Goal: Information Seeking & Learning: Learn about a topic

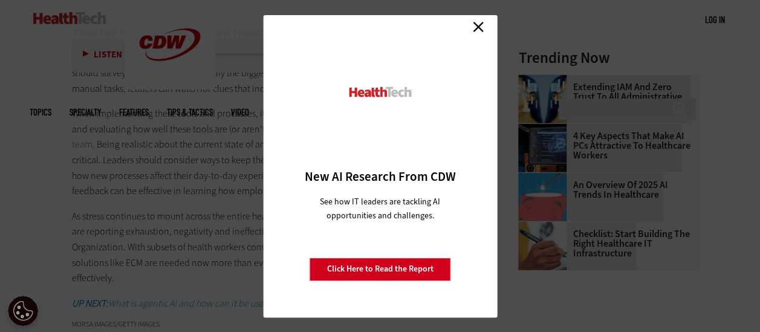
scroll to position [1625, 0]
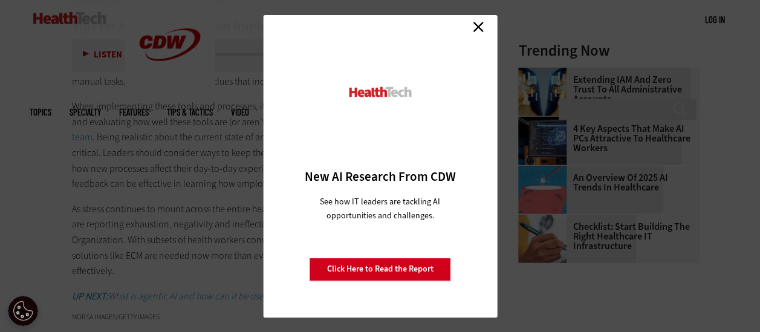
click at [476, 27] on link "Close" at bounding box center [478, 27] width 18 height 18
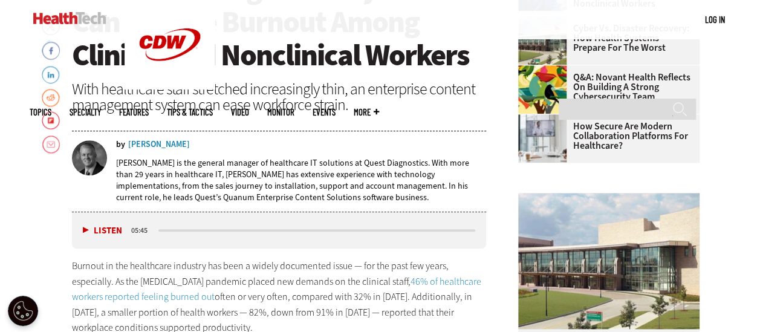
scroll to position [455, 0]
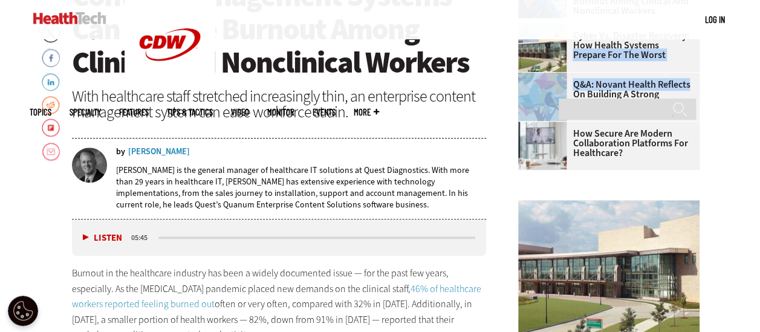
drag, startPoint x: 754, startPoint y: 76, endPoint x: 748, endPoint y: 48, distance: 28.5
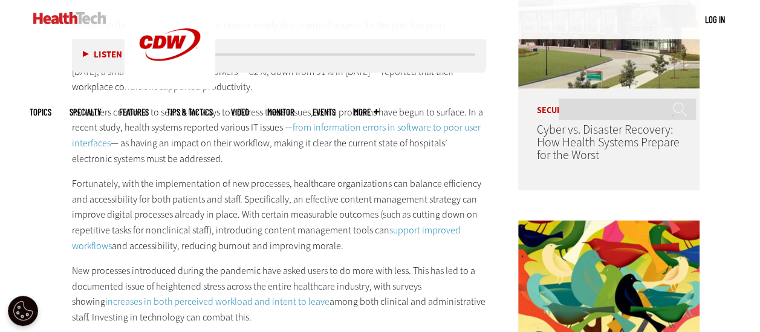
scroll to position [718, 0]
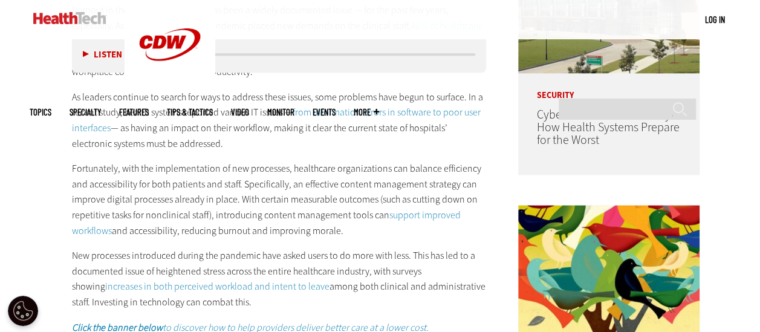
drag, startPoint x: 345, startPoint y: 228, endPoint x: 64, endPoint y: 162, distance: 288.7
copy p "Fortunately, with the implementation of new processes, healthcare organizations…"
click at [430, 259] on p "New processes introduced during the pandemic have asked users to do more with l…" at bounding box center [279, 279] width 415 height 62
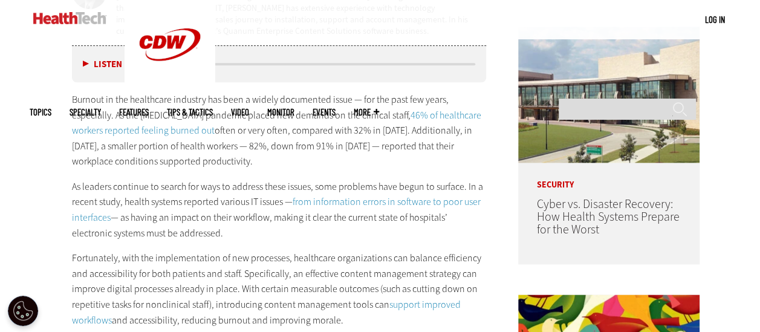
scroll to position [621, 0]
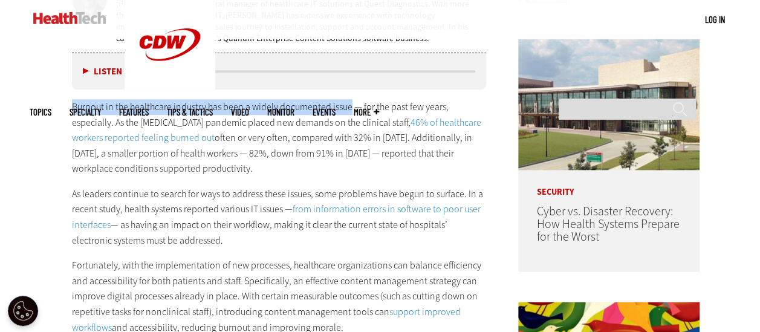
drag, startPoint x: 73, startPoint y: 104, endPoint x: 351, endPoint y: 93, distance: 278.3
copy p "Burnout in the healthcare industry has been a widely documented issue"
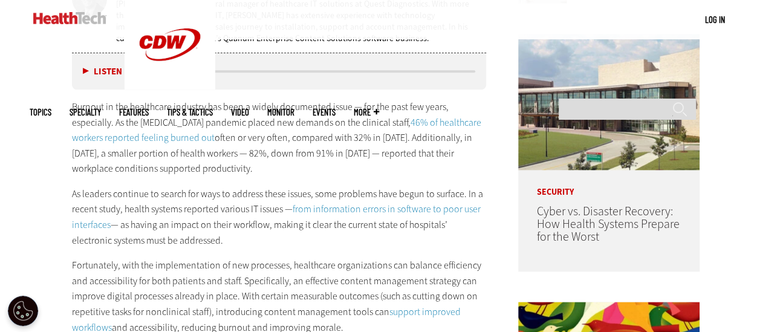
click at [373, 116] on p "Burnout in the healthcare industry has been a widely documented issue — for the…" at bounding box center [279, 137] width 415 height 77
